Goal: Information Seeking & Learning: Learn about a topic

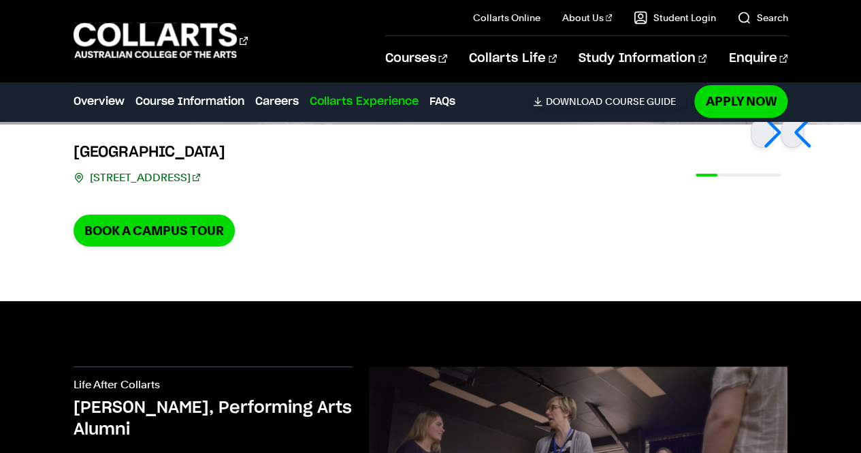
scroll to position [2488, 0]
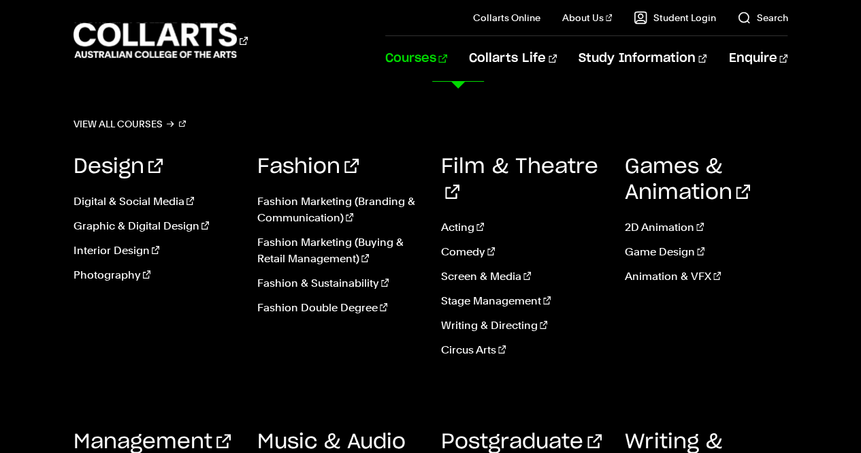
click at [447, 54] on link "Courses" at bounding box center [416, 58] width 62 height 45
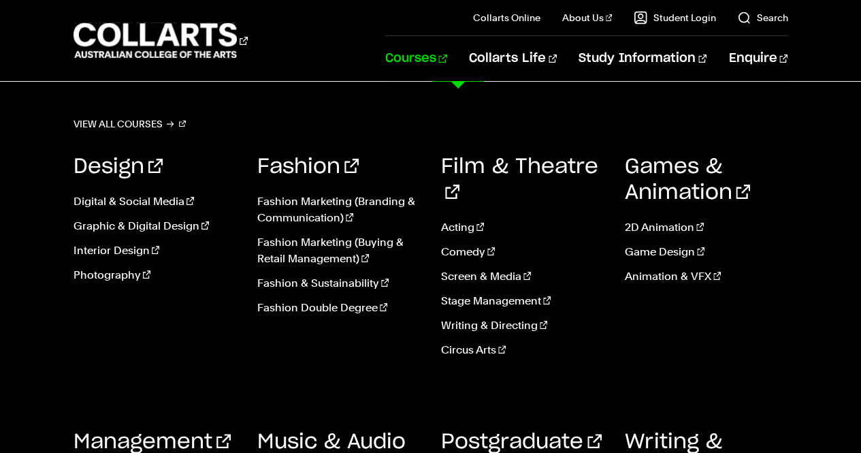
click at [453, 219] on link "Acting" at bounding box center [522, 227] width 163 height 16
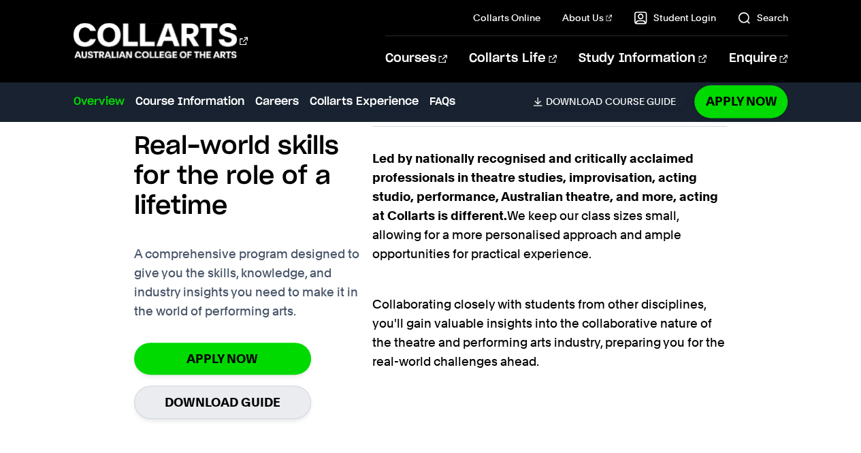
scroll to position [861, 0]
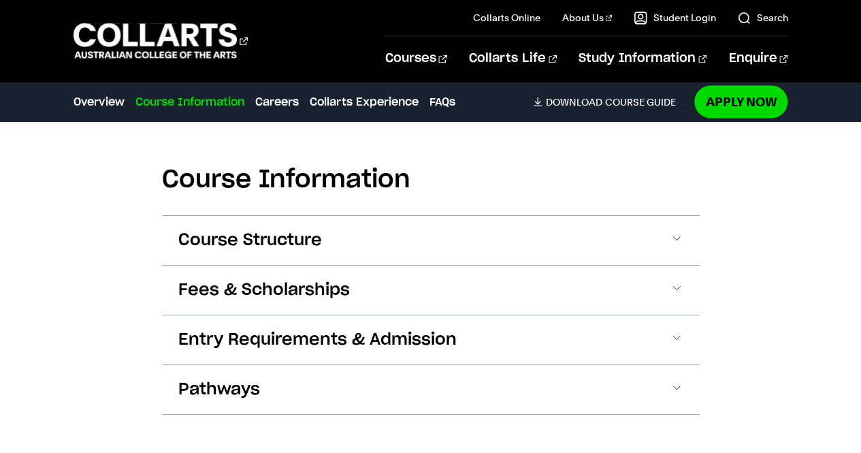
click at [615, 241] on button "Course Structure" at bounding box center [431, 240] width 538 height 49
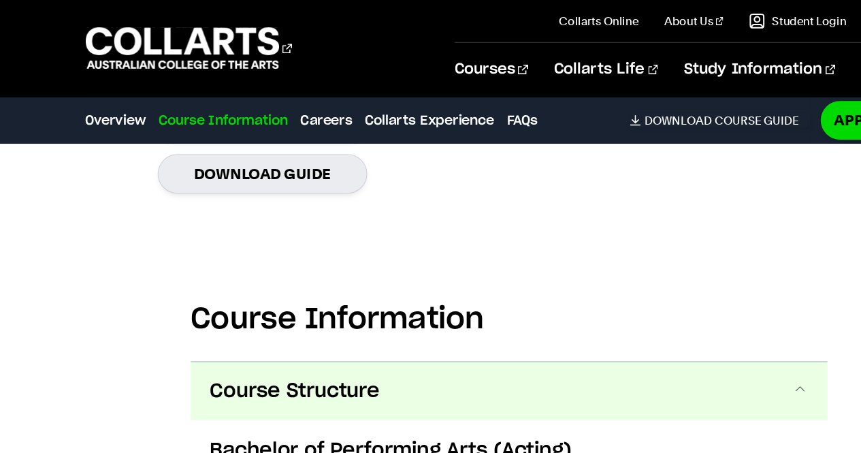
scroll to position [841, 0]
